Goal: Information Seeking & Learning: Check status

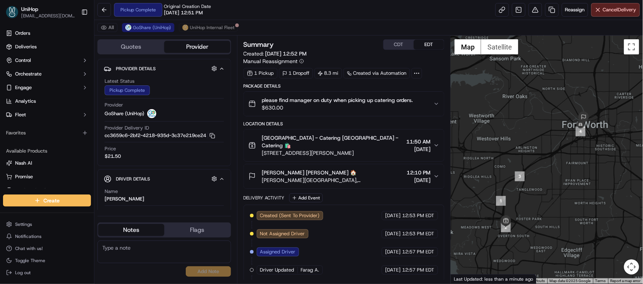
drag, startPoint x: 525, startPoint y: 116, endPoint x: 509, endPoint y: 117, distance: 16.6
click at [509, 117] on div at bounding box center [547, 160] width 192 height 248
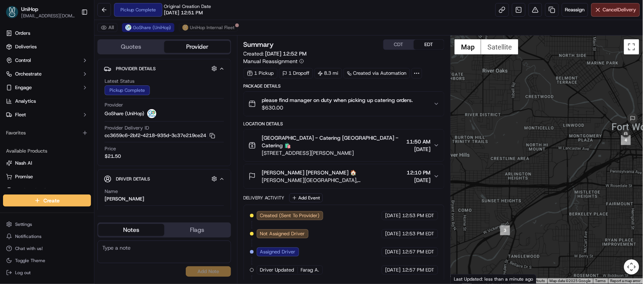
drag, startPoint x: 555, startPoint y: 126, endPoint x: 482, endPoint y: 145, distance: 75.7
click at [482, 145] on div at bounding box center [547, 160] width 192 height 248
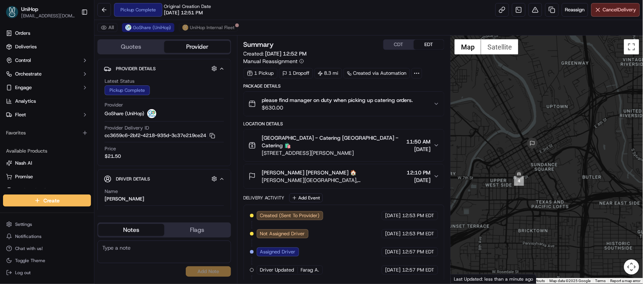
drag, startPoint x: 533, startPoint y: 157, endPoint x: 551, endPoint y: 142, distance: 22.8
click at [551, 142] on div at bounding box center [547, 160] width 192 height 248
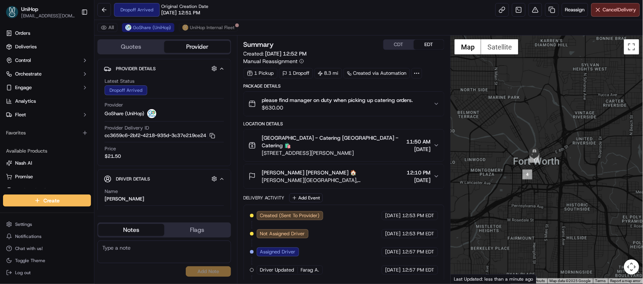
scroll to position [123, 0]
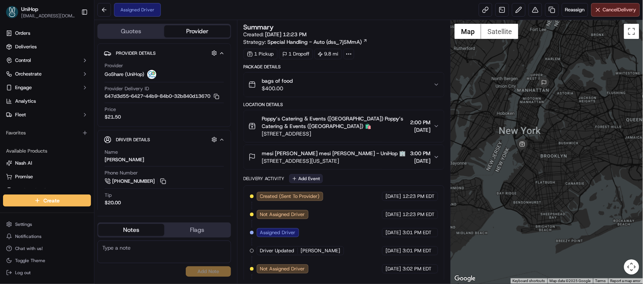
click at [305, 179] on button "Add Event" at bounding box center [306, 178] width 34 height 9
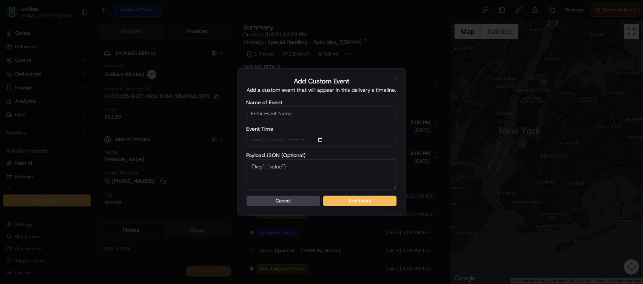
click at [310, 112] on input "Name of Event" at bounding box center [322, 114] width 150 height 14
type input "Driver Confirmed"
click at [340, 199] on button "Add Event" at bounding box center [360, 201] width 74 height 11
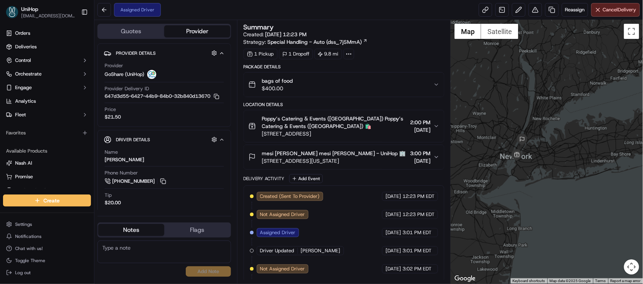
drag, startPoint x: 492, startPoint y: 77, endPoint x: 495, endPoint y: 129, distance: 51.8
click at [495, 129] on div at bounding box center [547, 152] width 192 height 264
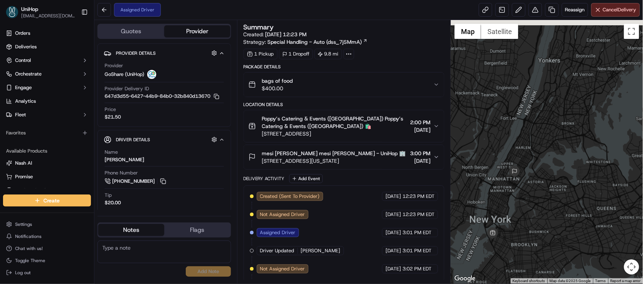
drag, startPoint x: 539, startPoint y: 124, endPoint x: 514, endPoint y: 226, distance: 105.2
click at [514, 226] on div at bounding box center [547, 152] width 192 height 264
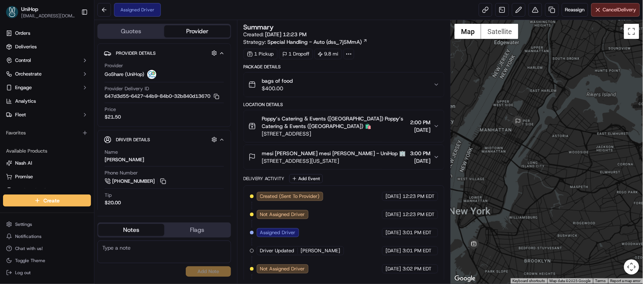
drag, startPoint x: 495, startPoint y: 245, endPoint x: 507, endPoint y: 225, distance: 23.6
click at [507, 225] on div at bounding box center [547, 152] width 192 height 264
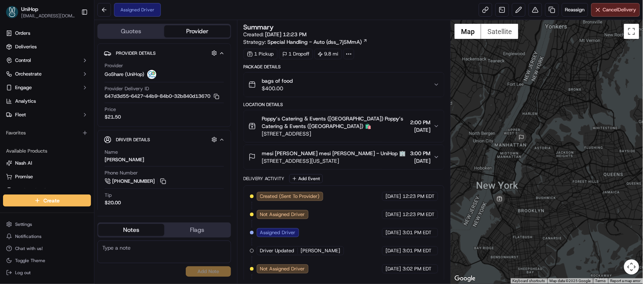
click at [402, 76] on button "bags of food $400.00" at bounding box center [344, 85] width 201 height 24
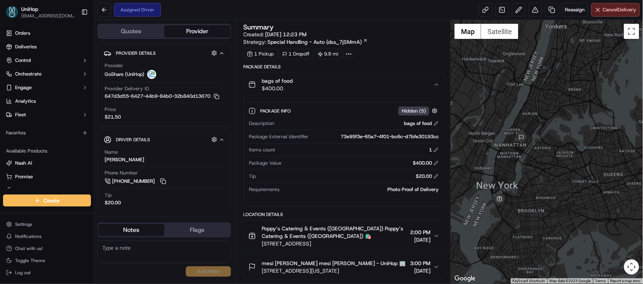
click at [403, 88] on div "bags of food $400.00" at bounding box center [341, 84] width 185 height 15
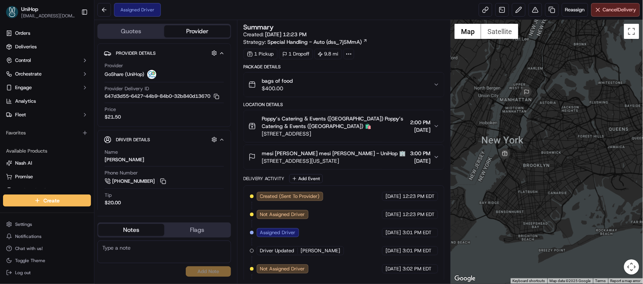
drag, startPoint x: 521, startPoint y: 175, endPoint x: 578, endPoint y: 186, distance: 57.8
click at [577, 186] on div at bounding box center [547, 152] width 192 height 264
click at [160, 185] on button at bounding box center [163, 181] width 8 height 8
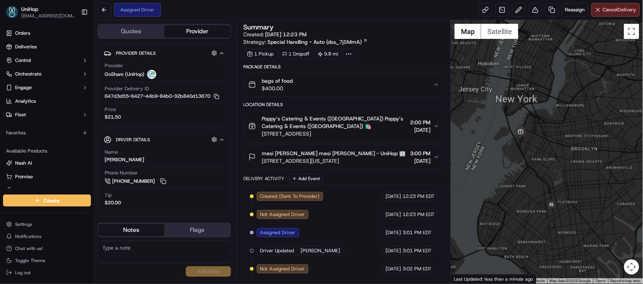
click at [482, 113] on div at bounding box center [547, 152] width 192 height 264
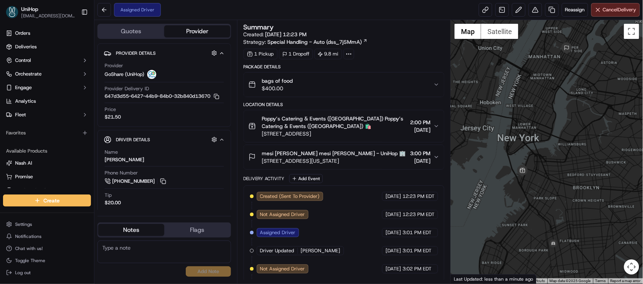
drag, startPoint x: 545, startPoint y: 197, endPoint x: 541, endPoint y: 162, distance: 35.7
click at [541, 162] on div at bounding box center [547, 152] width 192 height 264
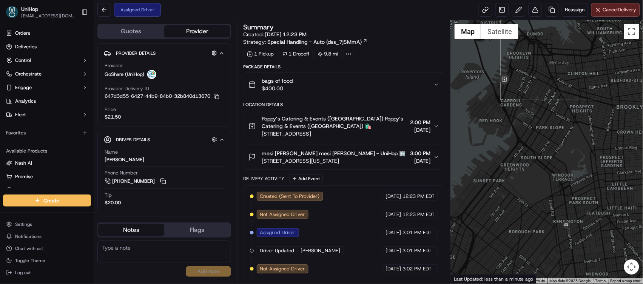
drag, startPoint x: 543, startPoint y: 207, endPoint x: 544, endPoint y: 152, distance: 55.2
click at [544, 152] on div at bounding box center [547, 152] width 192 height 264
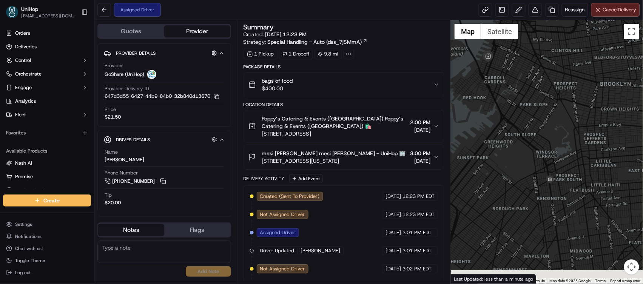
click at [495, 90] on div at bounding box center [547, 152] width 192 height 264
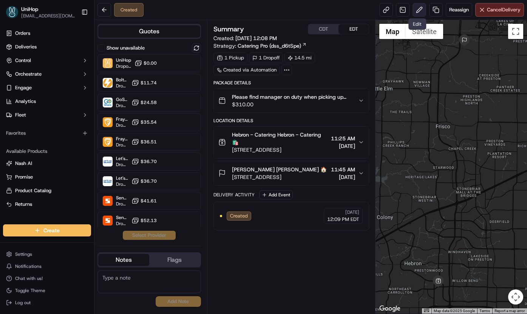
click at [417, 11] on button at bounding box center [420, 10] width 14 height 14
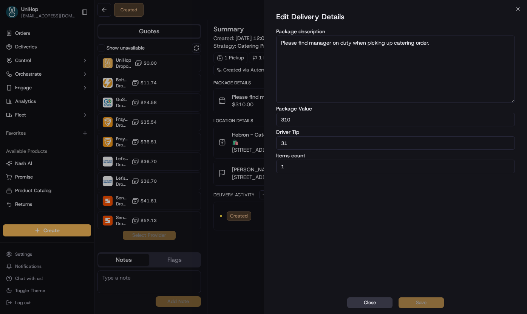
click at [374, 303] on button "Close" at bounding box center [369, 302] width 45 height 11
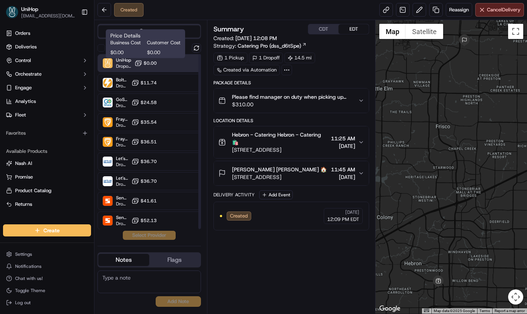
click at [153, 64] on span "$0.00" at bounding box center [150, 63] width 13 height 6
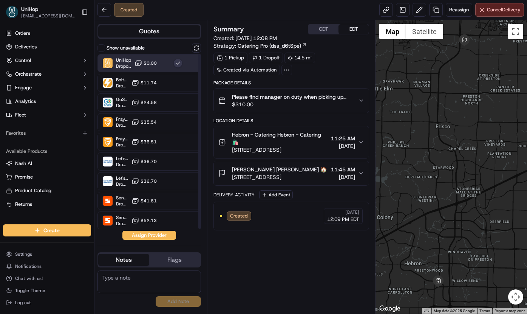
click at [158, 237] on button "Assign Provider" at bounding box center [149, 234] width 54 height 9
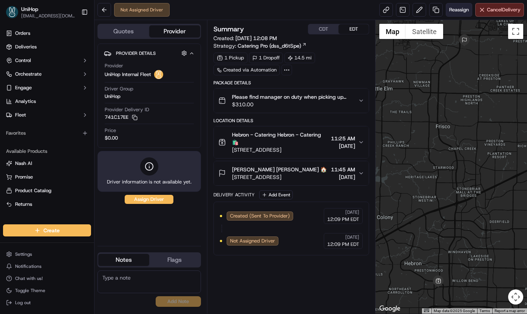
click at [449, 14] on button "Reassign" at bounding box center [459, 10] width 26 height 14
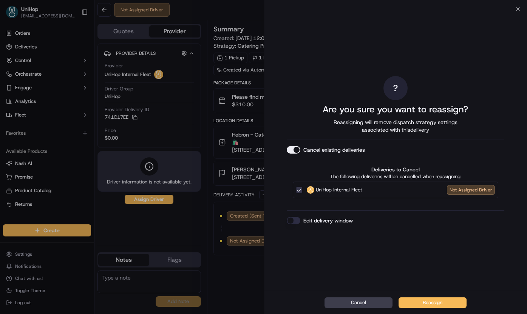
click at [291, 150] on button "Cancel existing deliveries" at bounding box center [294, 150] width 14 height 8
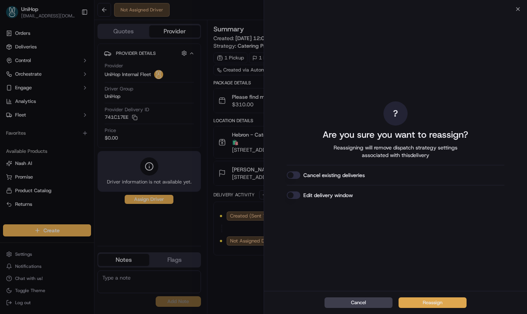
click at [420, 303] on button "Reassign" at bounding box center [433, 302] width 68 height 11
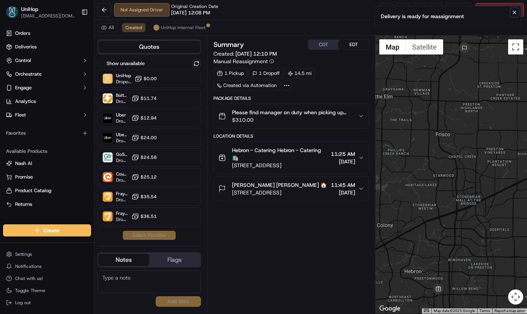
click at [514, 14] on icon "Notifications (F8)" at bounding box center [515, 12] width 6 height 6
click at [420, 12] on button at bounding box center [420, 10] width 14 height 14
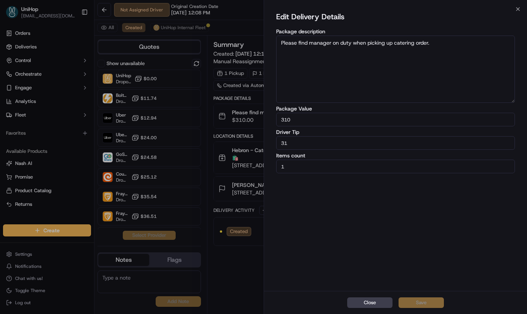
drag, startPoint x: 311, startPoint y: 144, endPoint x: 248, endPoint y: 142, distance: 63.1
click at [248, 142] on body "UniHop dispatch+j@unihop.app Toggle Sidebar Orders Deliveries Control Orchestra…" at bounding box center [263, 157] width 527 height 314
type input "19"
click at [430, 303] on button "Save" at bounding box center [421, 302] width 45 height 11
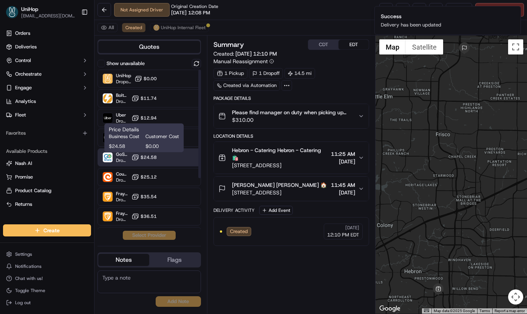
click at [134, 156] on rect at bounding box center [134, 158] width 5 height 4
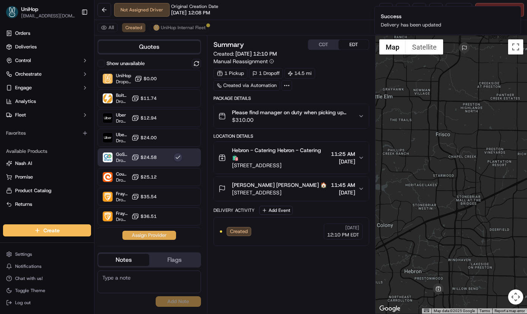
click at [134, 236] on button "Assign Provider" at bounding box center [149, 234] width 54 height 9
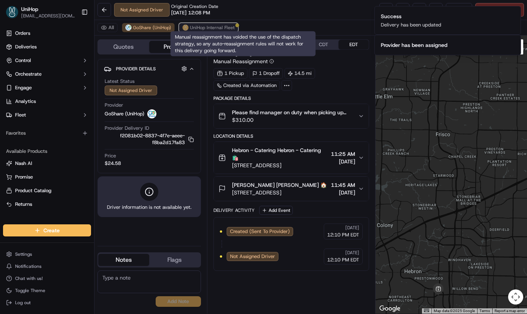
click at [209, 29] on span "UniHop Internal Fleet" at bounding box center [212, 28] width 45 height 6
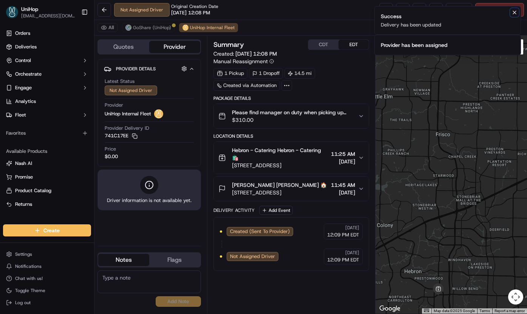
click at [516, 12] on icon "Notifications (F8)" at bounding box center [515, 12] width 6 height 6
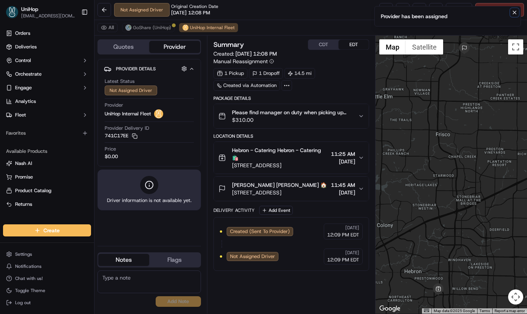
click at [516, 15] on icon "Notifications (F8)" at bounding box center [515, 12] width 6 height 6
click at [504, 9] on span "Cancel Delivery" at bounding box center [504, 9] width 34 height 7
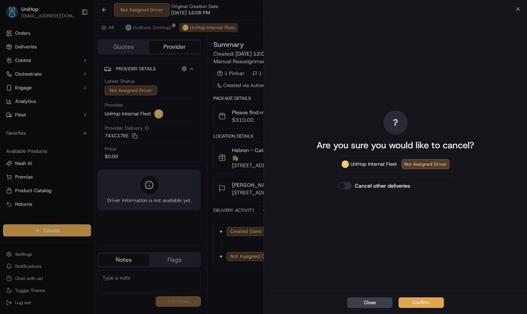
click at [411, 300] on button "Confirm" at bounding box center [421, 302] width 45 height 11
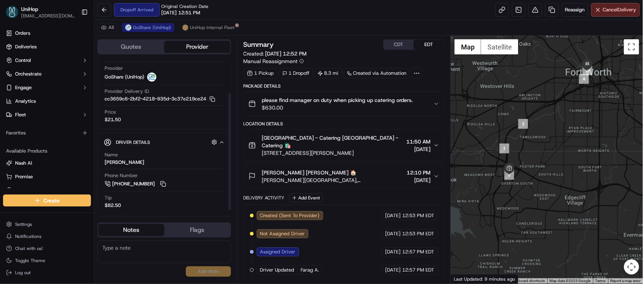
scroll to position [44, 0]
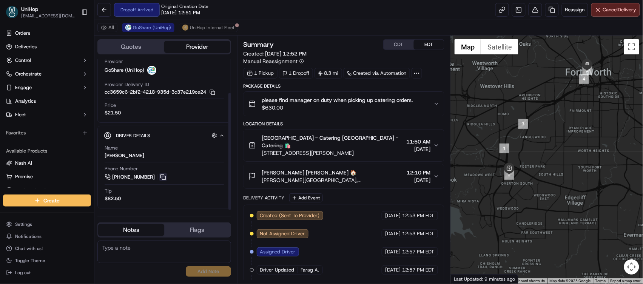
click at [165, 175] on button at bounding box center [163, 177] width 8 height 8
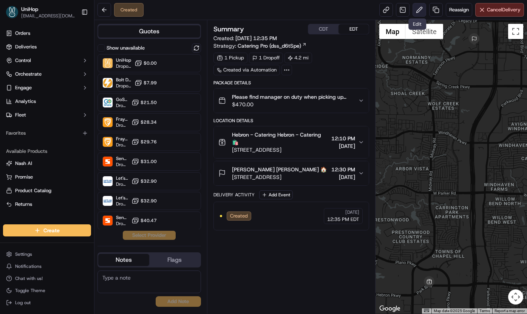
click at [415, 12] on button at bounding box center [420, 10] width 14 height 14
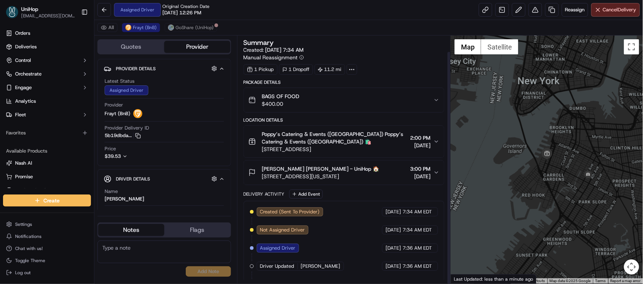
scroll to position [17, 0]
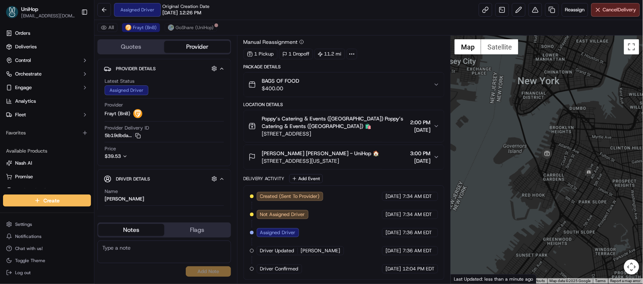
click at [422, 90] on div "BAGS OF FOOD $400.00" at bounding box center [341, 84] width 185 height 15
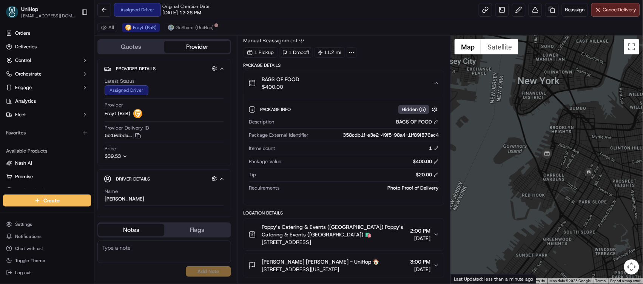
click at [422, 90] on div "BAGS OF FOOD $400.00" at bounding box center [341, 83] width 185 height 15
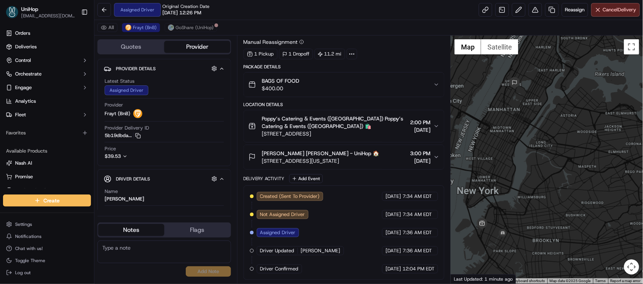
drag, startPoint x: 510, startPoint y: 173, endPoint x: 525, endPoint y: 131, distance: 44.6
click at [525, 131] on div at bounding box center [547, 160] width 192 height 248
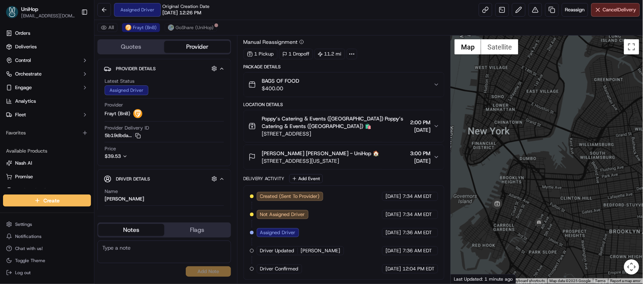
drag, startPoint x: 515, startPoint y: 188, endPoint x: 560, endPoint y: 134, distance: 70.8
click at [560, 134] on div at bounding box center [547, 160] width 192 height 248
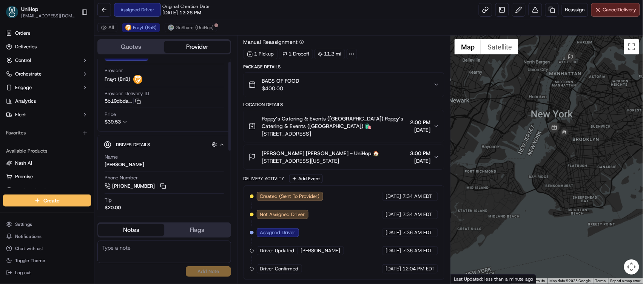
scroll to position [89, 0]
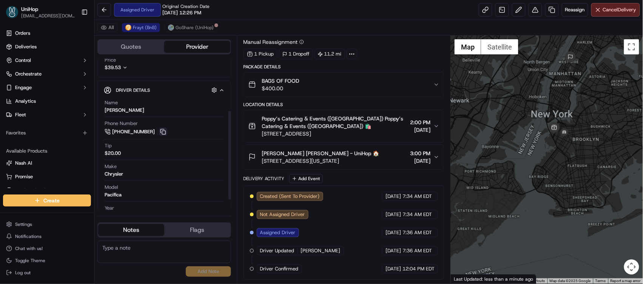
click at [163, 133] on button at bounding box center [163, 132] width 8 height 8
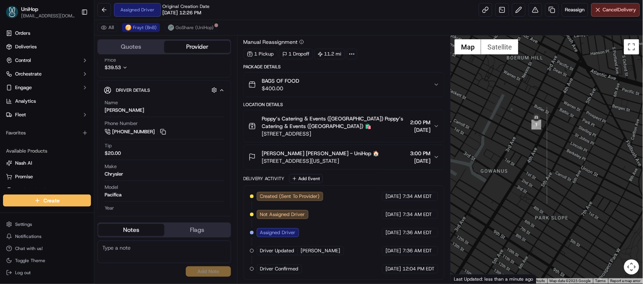
drag, startPoint x: 539, startPoint y: 140, endPoint x: 504, endPoint y: 133, distance: 35.8
click at [564, 122] on div at bounding box center [547, 160] width 192 height 248
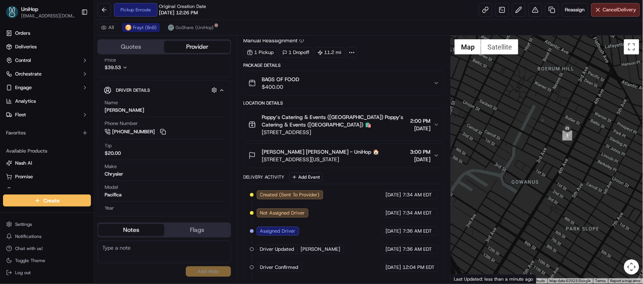
drag, startPoint x: 504, startPoint y: 133, endPoint x: 536, endPoint y: 145, distance: 33.8
click at [536, 145] on div at bounding box center [547, 160] width 192 height 248
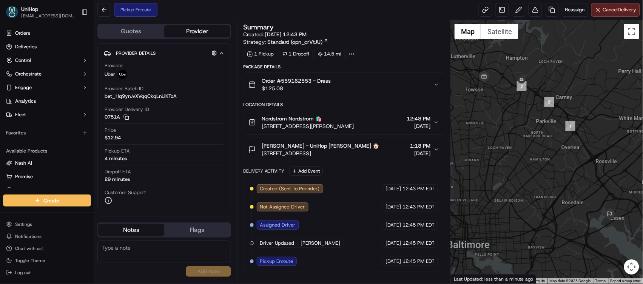
click at [303, 82] on span "Order #559162553 - Dress" at bounding box center [296, 81] width 69 height 8
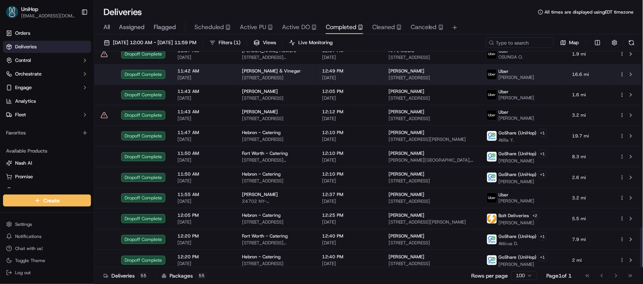
scroll to position [934, 0]
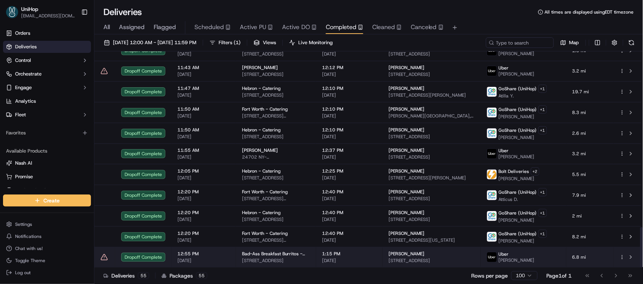
click at [425, 255] on span "[PERSON_NAME]" at bounding box center [407, 254] width 36 height 6
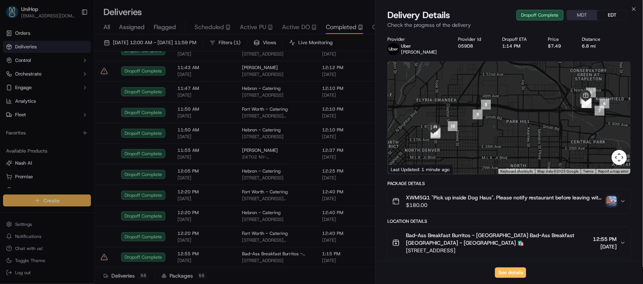
click at [610, 200] on img "button" at bounding box center [612, 201] width 11 height 11
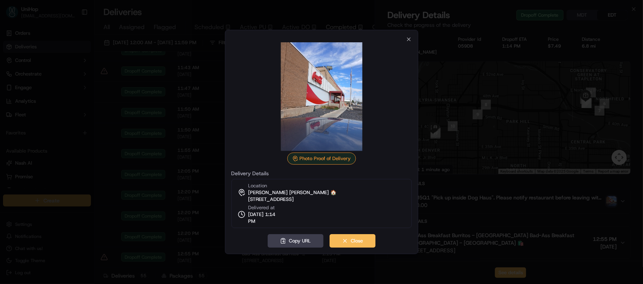
click at [213, 90] on div at bounding box center [321, 142] width 643 height 284
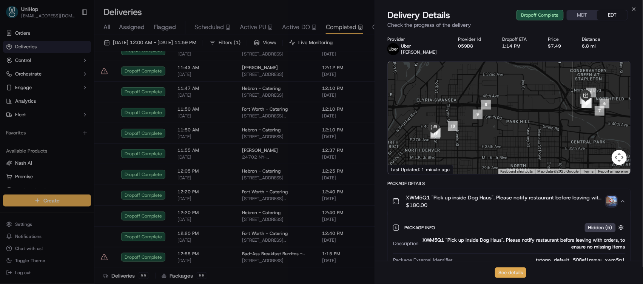
click at [510, 274] on button "See details" at bounding box center [510, 272] width 31 height 11
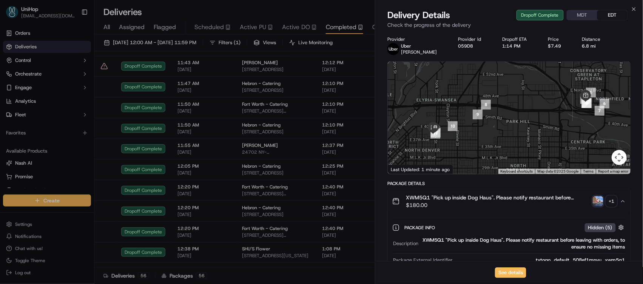
drag, startPoint x: 212, startPoint y: 9, endPoint x: 241, endPoint y: 27, distance: 34.8
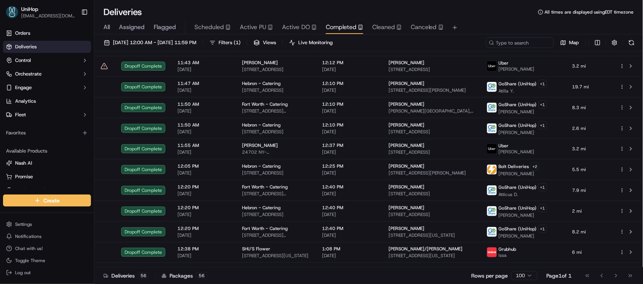
drag, startPoint x: 241, startPoint y: 27, endPoint x: 246, endPoint y: 32, distance: 6.4
click at [241, 27] on span "Active PU" at bounding box center [253, 27] width 26 height 9
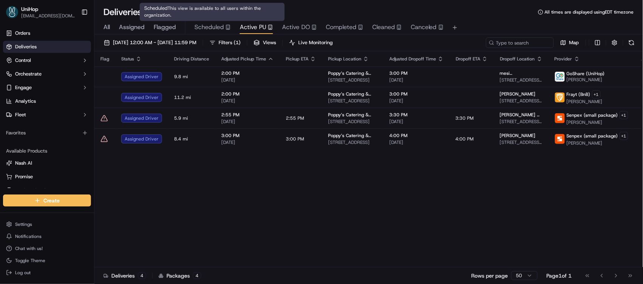
click at [213, 29] on span "Scheduled" at bounding box center [209, 27] width 29 height 9
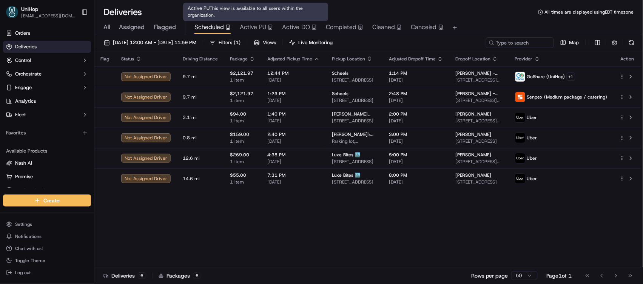
click at [244, 28] on span "Active PU" at bounding box center [253, 27] width 26 height 9
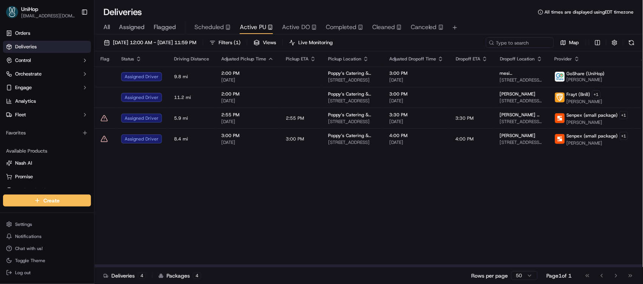
click at [386, 272] on div "Deliveries 4 Packages 4 Rows per page 50 Page 1 of 1 Go to first page Go to pre…" at bounding box center [368, 275] width 549 height 17
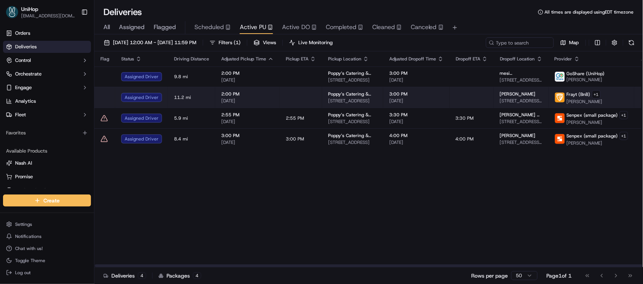
click at [309, 103] on td at bounding box center [301, 97] width 42 height 21
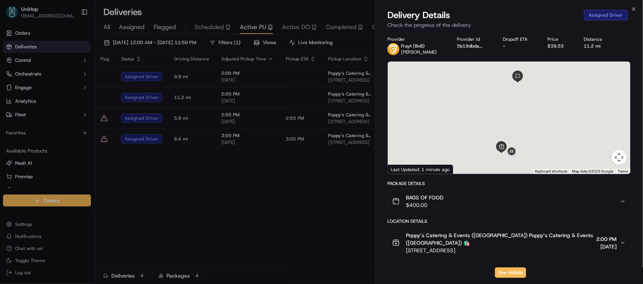
scroll to position [142, 0]
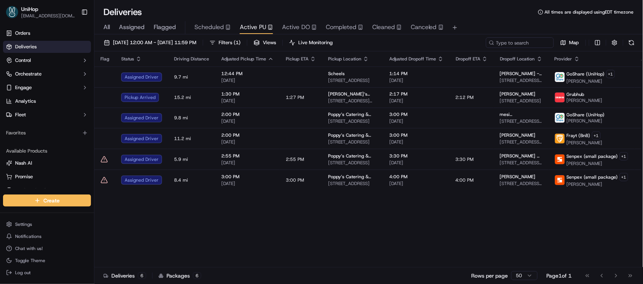
click at [352, 236] on div "Flag Status Driving Distance Adjusted Pickup Time Pickup ETA Pickup Location Ad…" at bounding box center [378, 159] width 568 height 216
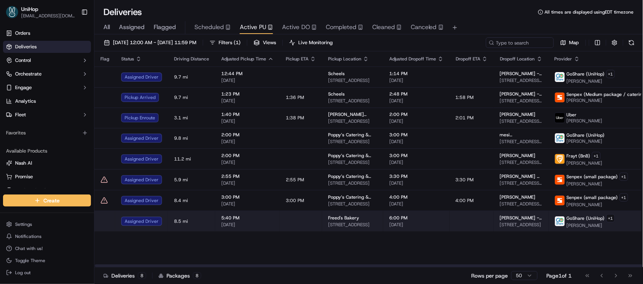
click at [411, 216] on span "6:00 PM" at bounding box center [417, 218] width 54 height 6
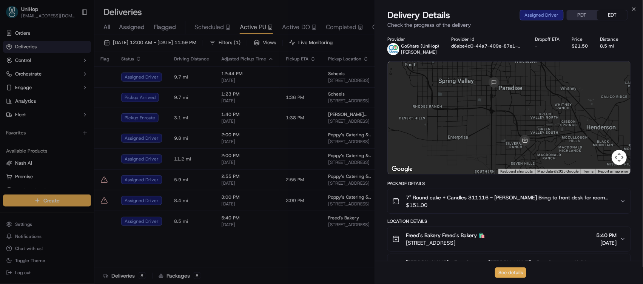
click at [510, 272] on button "See details" at bounding box center [510, 272] width 31 height 11
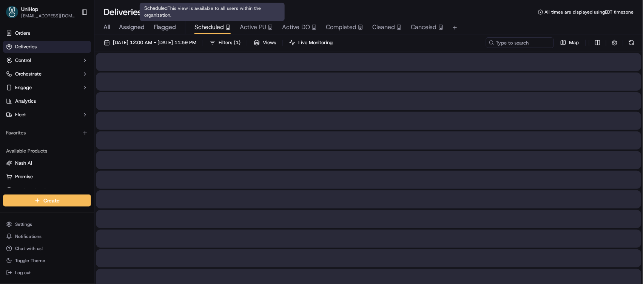
click at [217, 26] on span "Scheduled" at bounding box center [209, 27] width 29 height 9
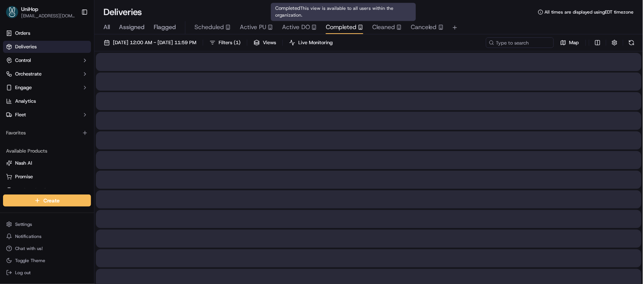
click at [356, 24] on div "Completed" at bounding box center [344, 27] width 37 height 9
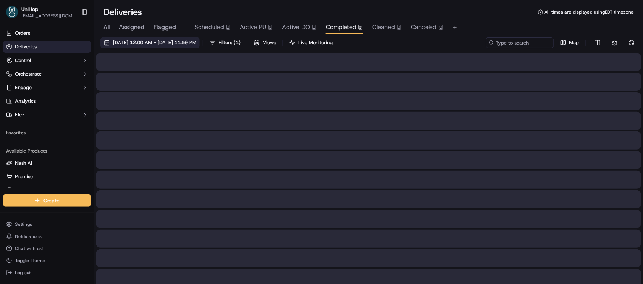
click at [182, 39] on span "Sep 22 2025 12:00 AM - Sep 22 2025 11:59 PM" at bounding box center [154, 42] width 83 height 7
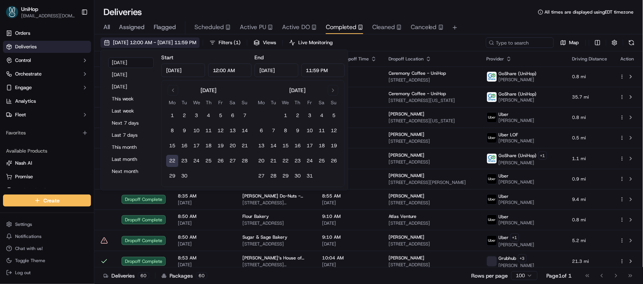
click at [172, 90] on button "Go to previous month" at bounding box center [173, 90] width 11 height 11
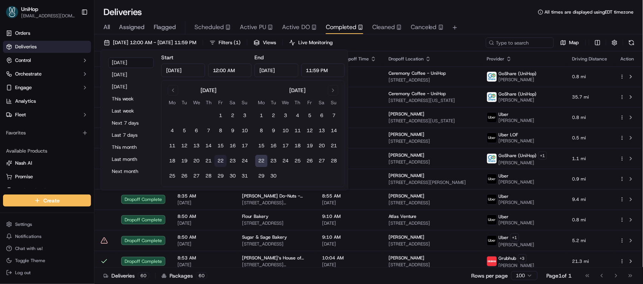
click at [217, 162] on button "22" at bounding box center [221, 161] width 12 height 12
type input "Aug 22, 2025"
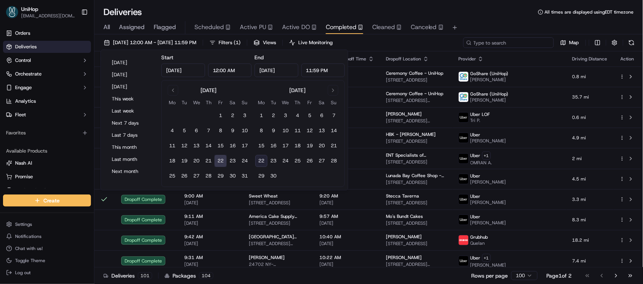
click at [515, 42] on input at bounding box center [509, 42] width 91 height 11
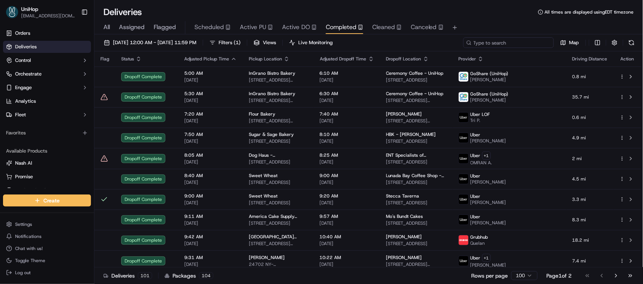
click at [515, 42] on input at bounding box center [509, 42] width 91 height 11
paste input "Freed's Bakery"
type input "Freed's Bakery"
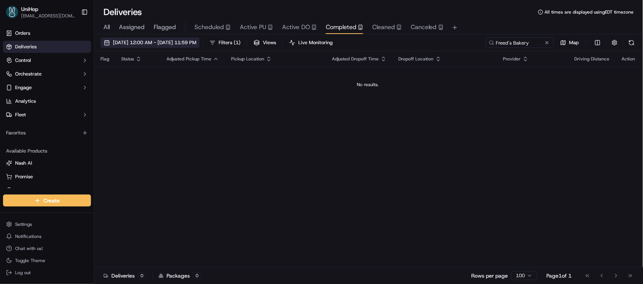
click at [195, 43] on span "Aug 22 2025 12:00 AM - Aug 22 2025 11:59 PM" at bounding box center [154, 42] width 83 height 7
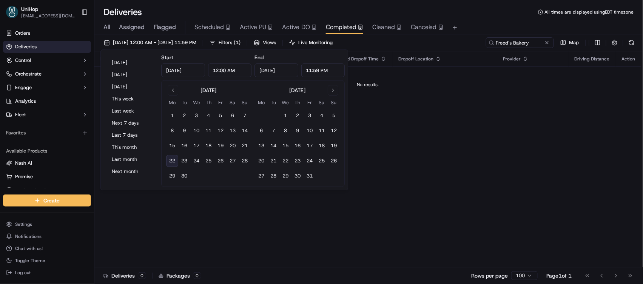
click at [171, 158] on button "22" at bounding box center [172, 161] width 12 height 12
type input "Sep 22, 2025"
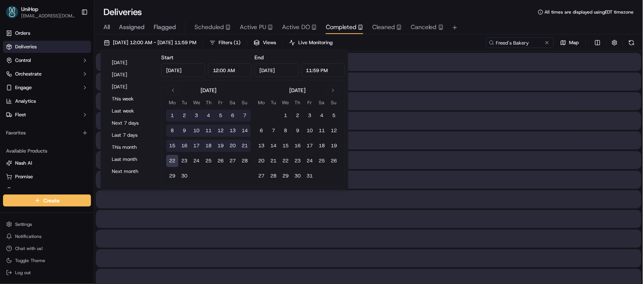
click at [465, 15] on div "Deliveries All times are displayed using EDT timezone" at bounding box center [368, 12] width 549 height 12
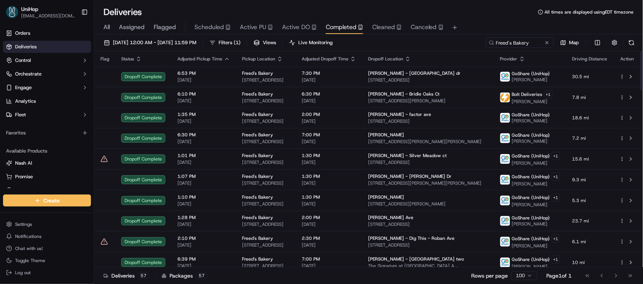
click at [522, 60] on icon "button" at bounding box center [522, 59] width 6 height 6
click at [520, 70] on button "Provider (A-Z)" at bounding box center [523, 68] width 51 height 9
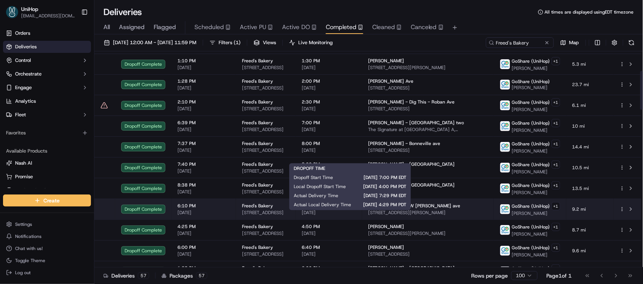
scroll to position [196, 0]
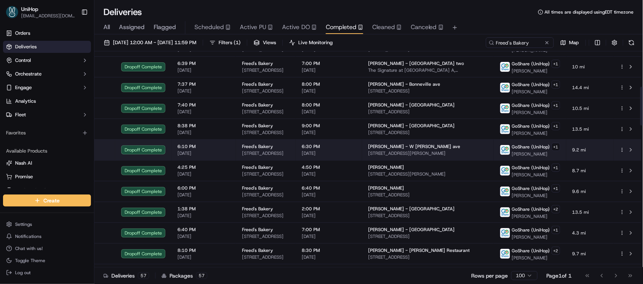
click at [475, 150] on div "Erika Provost - W moberly ave" at bounding box center [428, 147] width 120 height 6
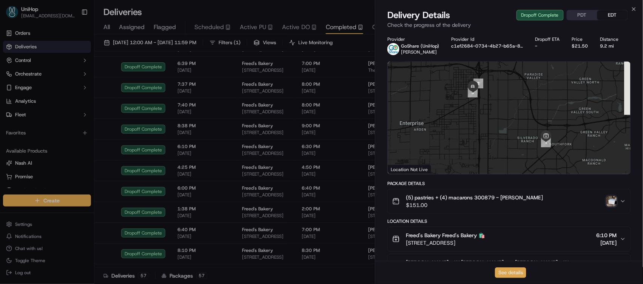
click at [510, 269] on button "See details" at bounding box center [510, 272] width 31 height 11
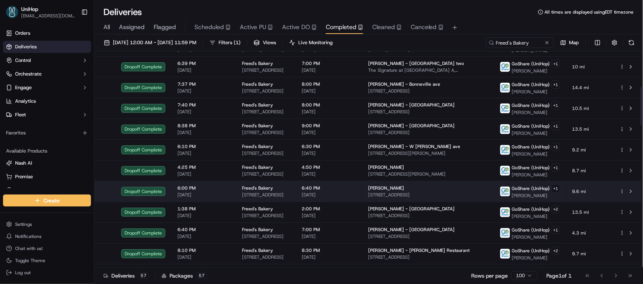
click at [404, 191] on span "Dana Jordan" at bounding box center [386, 188] width 36 height 6
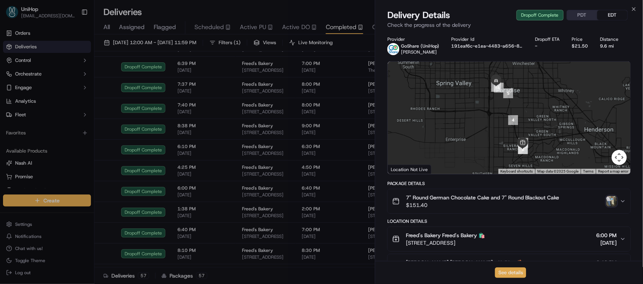
click at [507, 269] on button "See details" at bounding box center [510, 272] width 31 height 11
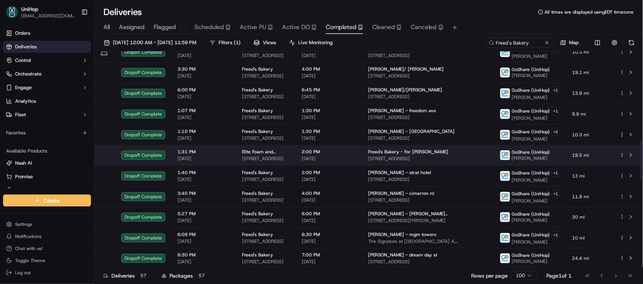
scroll to position [495, 0]
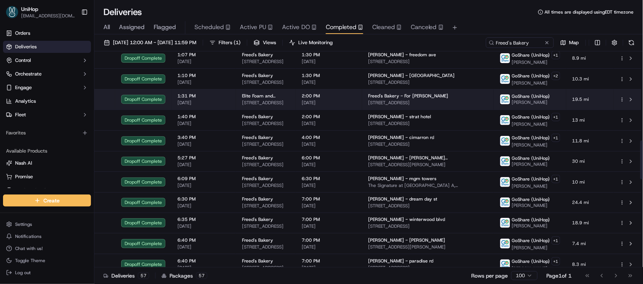
click at [394, 110] on td "Freed's Bakery - For Kelly 9815 S Eastern Ave, Las Vegas, NV 89183, USA" at bounding box center [428, 99] width 132 height 20
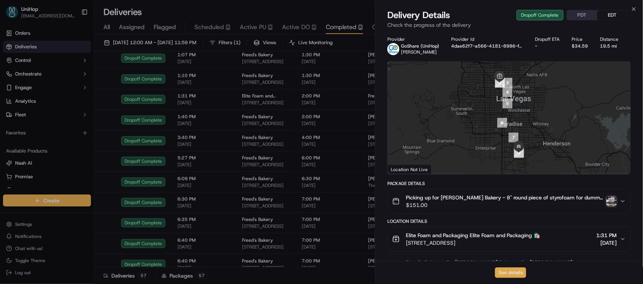
click at [520, 274] on button "See details" at bounding box center [510, 272] width 31 height 11
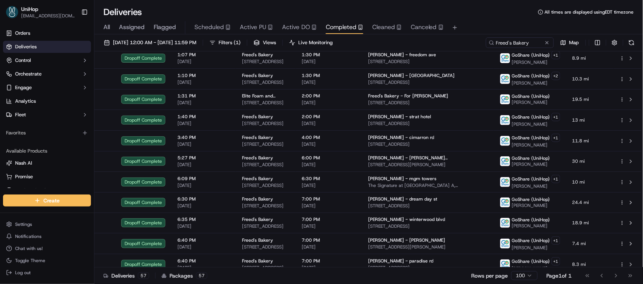
drag, startPoint x: 292, startPoint y: 13, endPoint x: 333, endPoint y: 25, distance: 42.9
click at [333, 25] on span "Completed" at bounding box center [341, 27] width 31 height 9
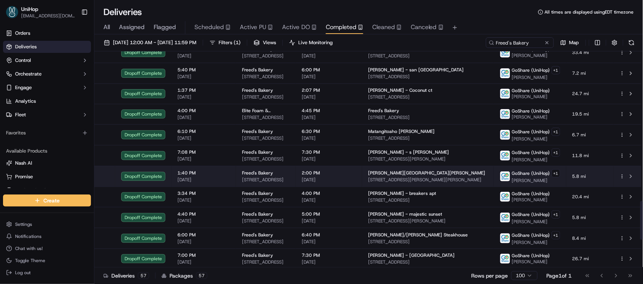
scroll to position [985, 0]
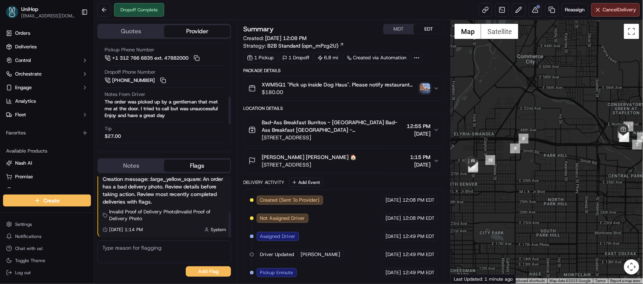
scroll to position [209, 0]
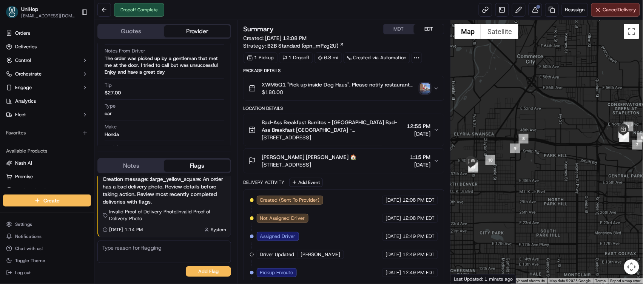
click at [338, 161] on span "[STREET_ADDRESS]" at bounding box center [309, 165] width 95 height 8
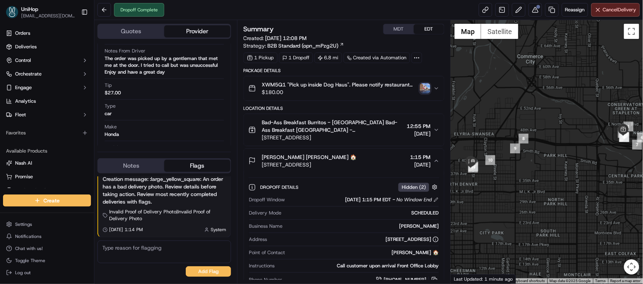
scroll to position [88, 0]
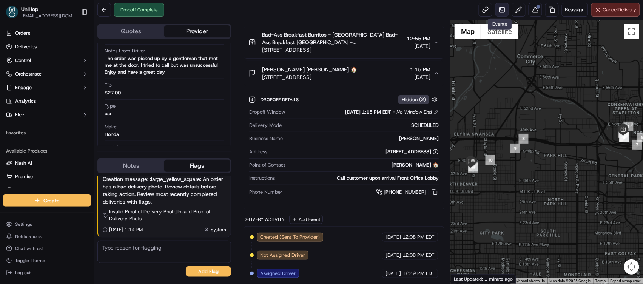
click at [504, 10] on link at bounding box center [503, 10] width 14 height 14
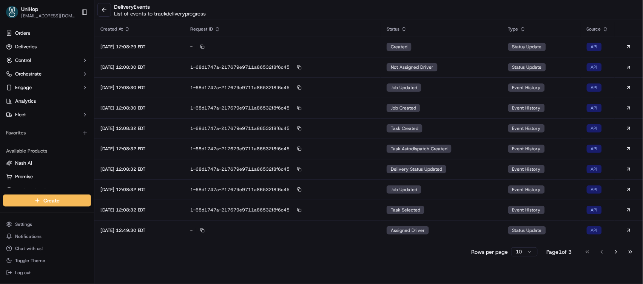
click at [632, 252] on button "Go to last page" at bounding box center [630, 252] width 13 height 11
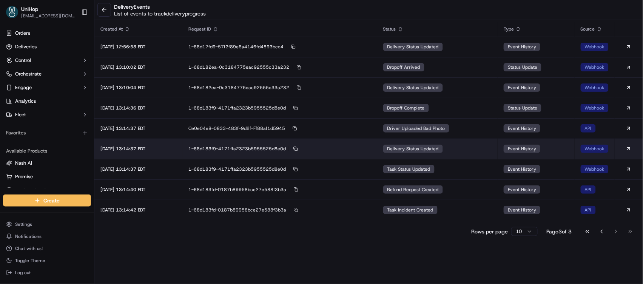
click at [407, 148] on span "delivery status updated" at bounding box center [413, 149] width 51 height 6
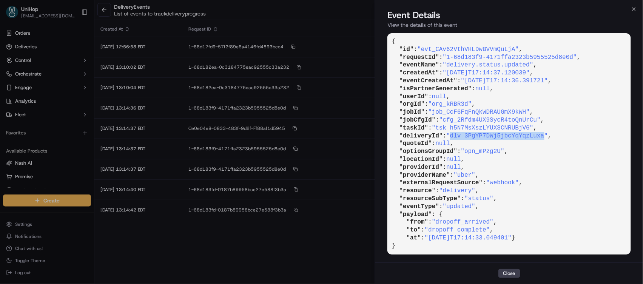
drag, startPoint x: 455, startPoint y: 135, endPoint x: 547, endPoint y: 137, distance: 92.2
click at [547, 137] on span ""dlv_3PgYP7DWj5jbcYqYqzLuxa"" at bounding box center [498, 136] width 102 height 7
copy span "dlv_3PgYP7DWj5jbcYqYqzLuxa"
